Goal: Transaction & Acquisition: Purchase product/service

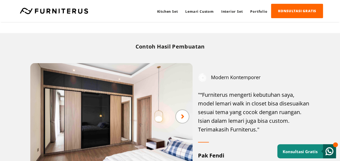
scroll to position [677, 0]
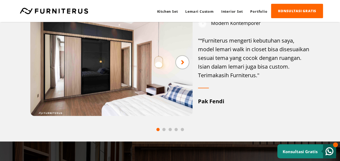
click at [181, 63] on icon at bounding box center [183, 62] width 4 height 7
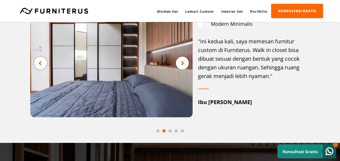
click at [181, 63] on icon at bounding box center [183, 63] width 4 height 7
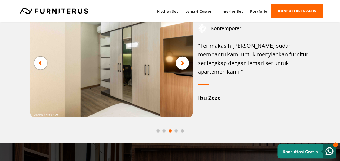
click at [181, 63] on icon at bounding box center [183, 63] width 4 height 7
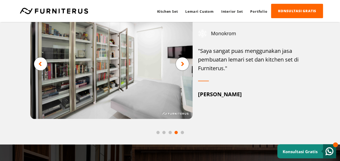
click at [181, 63] on icon at bounding box center [183, 63] width 4 height 7
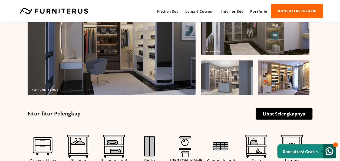
scroll to position [32, 0]
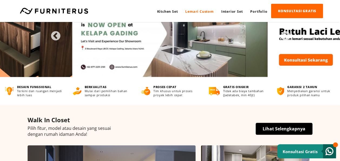
click at [202, 9] on link "Lemari Custom" at bounding box center [200, 11] width 36 height 14
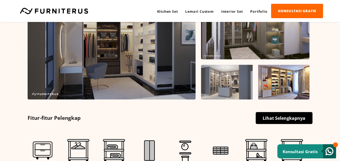
scroll to position [244, 0]
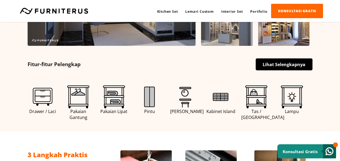
click at [279, 64] on link "Lihat Selengkapnya" at bounding box center [284, 64] width 57 height 12
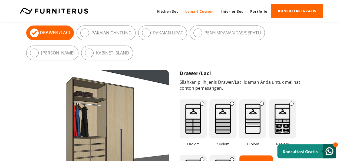
scroll to position [352, 0]
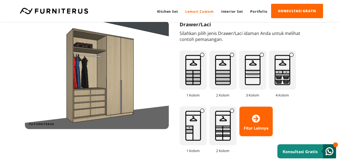
click at [223, 74] on img at bounding box center [223, 69] width 27 height 39
click at [194, 74] on img at bounding box center [193, 69] width 27 height 39
click at [228, 61] on img at bounding box center [223, 69] width 27 height 39
click at [195, 73] on img at bounding box center [193, 69] width 27 height 39
click at [256, 116] on icon at bounding box center [256, 119] width 8 height 8
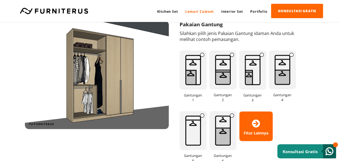
click at [260, 128] on span "Fitur Lainnya" at bounding box center [256, 126] width 33 height 19
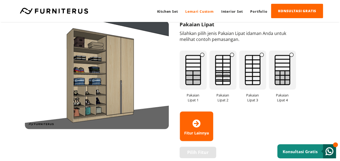
click at [201, 123] on span "Fitur Lainnya" at bounding box center [196, 126] width 33 height 19
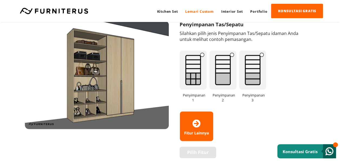
click at [201, 123] on span "Fitur Lainnya" at bounding box center [196, 126] width 33 height 19
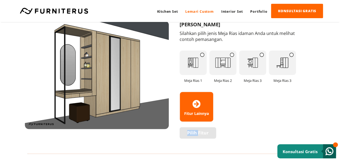
drag, startPoint x: 201, startPoint y: 123, endPoint x: 195, endPoint y: 107, distance: 17.1
click at [195, 107] on span "Fitur Lainnya" at bounding box center [196, 106] width 33 height 19
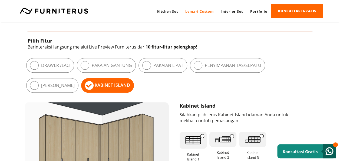
scroll to position [244, 0]
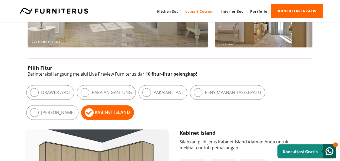
click at [149, 93] on icon at bounding box center [146, 92] width 9 height 9
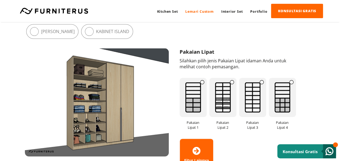
scroll to position [325, 0]
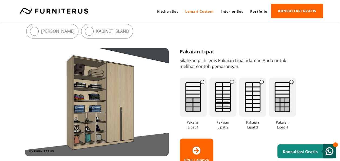
click at [196, 87] on img at bounding box center [193, 96] width 27 height 39
click at [221, 94] on img at bounding box center [223, 96] width 27 height 39
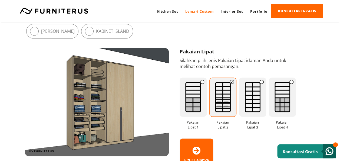
click at [254, 90] on img at bounding box center [252, 96] width 27 height 39
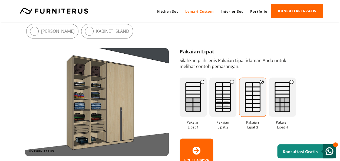
click at [282, 98] on img at bounding box center [282, 96] width 27 height 39
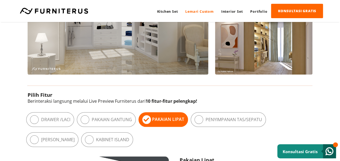
scroll to position [244, 0]
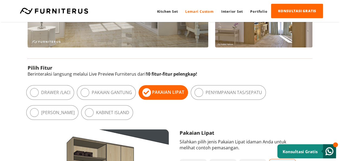
click at [212, 96] on div "Penyimpanan Tas/Sepatu" at bounding box center [228, 92] width 75 height 15
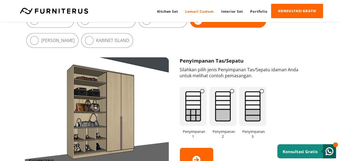
scroll to position [325, 0]
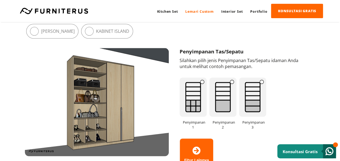
click at [258, 99] on img at bounding box center [252, 96] width 27 height 39
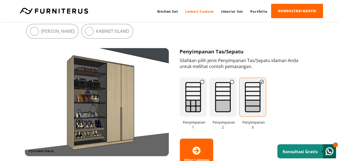
click at [191, 94] on img at bounding box center [193, 96] width 27 height 39
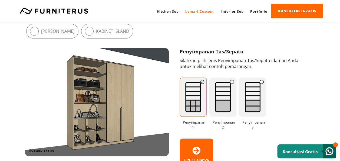
click at [221, 97] on img at bounding box center [223, 96] width 27 height 39
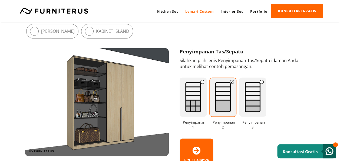
click at [200, 98] on img at bounding box center [193, 96] width 27 height 39
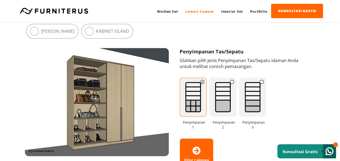
click at [221, 94] on img at bounding box center [223, 96] width 27 height 39
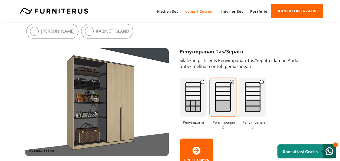
click at [256, 100] on img at bounding box center [252, 96] width 27 height 39
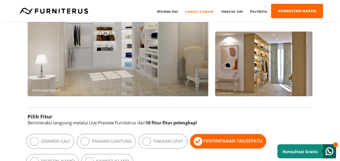
scroll to position [244, 0]
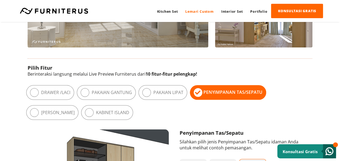
click at [75, 109] on label "[PERSON_NAME]" at bounding box center [58, 112] width 34 height 6
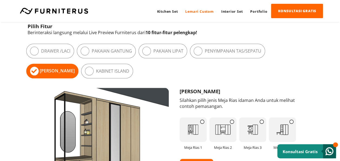
scroll to position [325, 0]
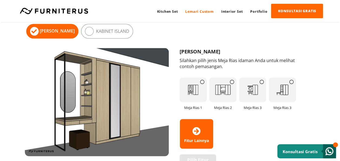
click at [198, 92] on img at bounding box center [193, 89] width 27 height 24
click at [225, 86] on img at bounding box center [223, 89] width 27 height 24
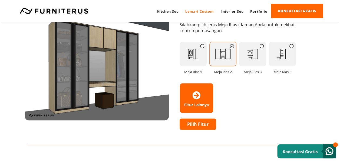
scroll to position [352, 0]
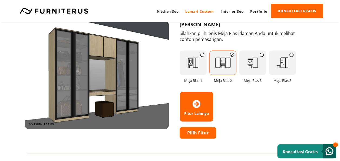
click at [257, 64] on img at bounding box center [252, 62] width 27 height 24
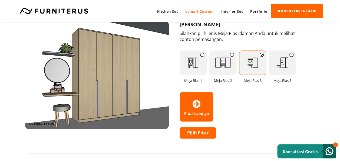
click at [278, 62] on img at bounding box center [282, 62] width 27 height 24
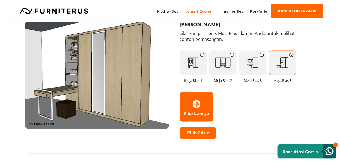
click at [253, 63] on img at bounding box center [252, 62] width 27 height 24
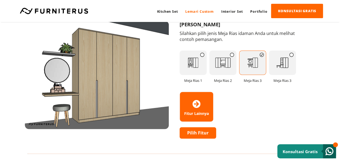
click at [225, 61] on img at bounding box center [223, 62] width 27 height 24
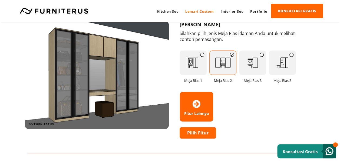
click at [204, 131] on link "Pilih Fitur" at bounding box center [198, 132] width 37 height 11
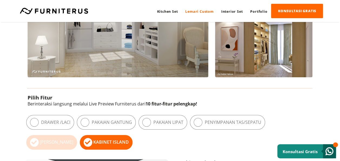
scroll to position [244, 0]
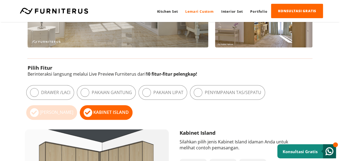
click at [221, 90] on label "Penyimpanan Tas/Sepatu" at bounding box center [233, 92] width 57 height 6
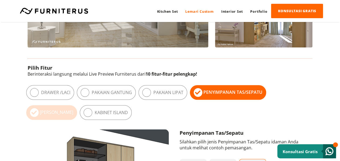
click at [159, 93] on label "Pakaian Lipat" at bounding box center [169, 92] width 30 height 6
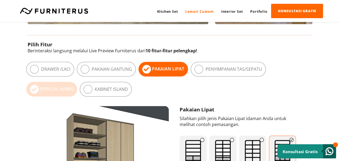
scroll to position [352, 0]
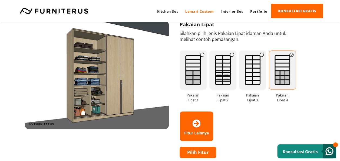
click at [229, 67] on img at bounding box center [223, 69] width 27 height 39
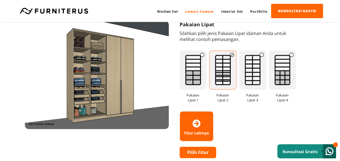
click at [249, 69] on img at bounding box center [252, 69] width 27 height 39
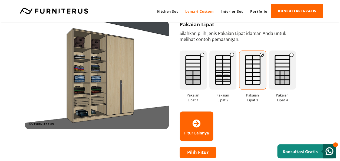
click at [278, 70] on img at bounding box center [282, 69] width 27 height 39
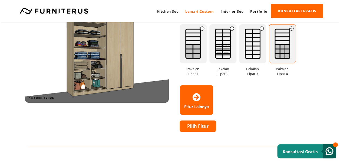
scroll to position [379, 0]
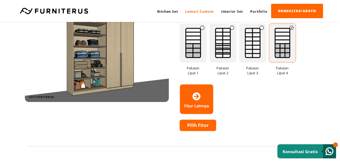
click at [201, 96] on span "Fitur Lainnya" at bounding box center [196, 99] width 33 height 19
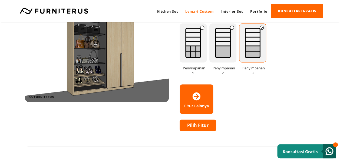
click at [201, 96] on span "Fitur Lainnya" at bounding box center [196, 99] width 33 height 19
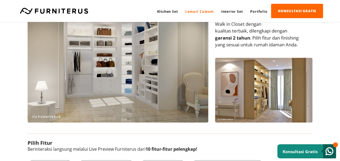
scroll to position [81, 0]
